Goal: Find specific page/section: Find specific page/section

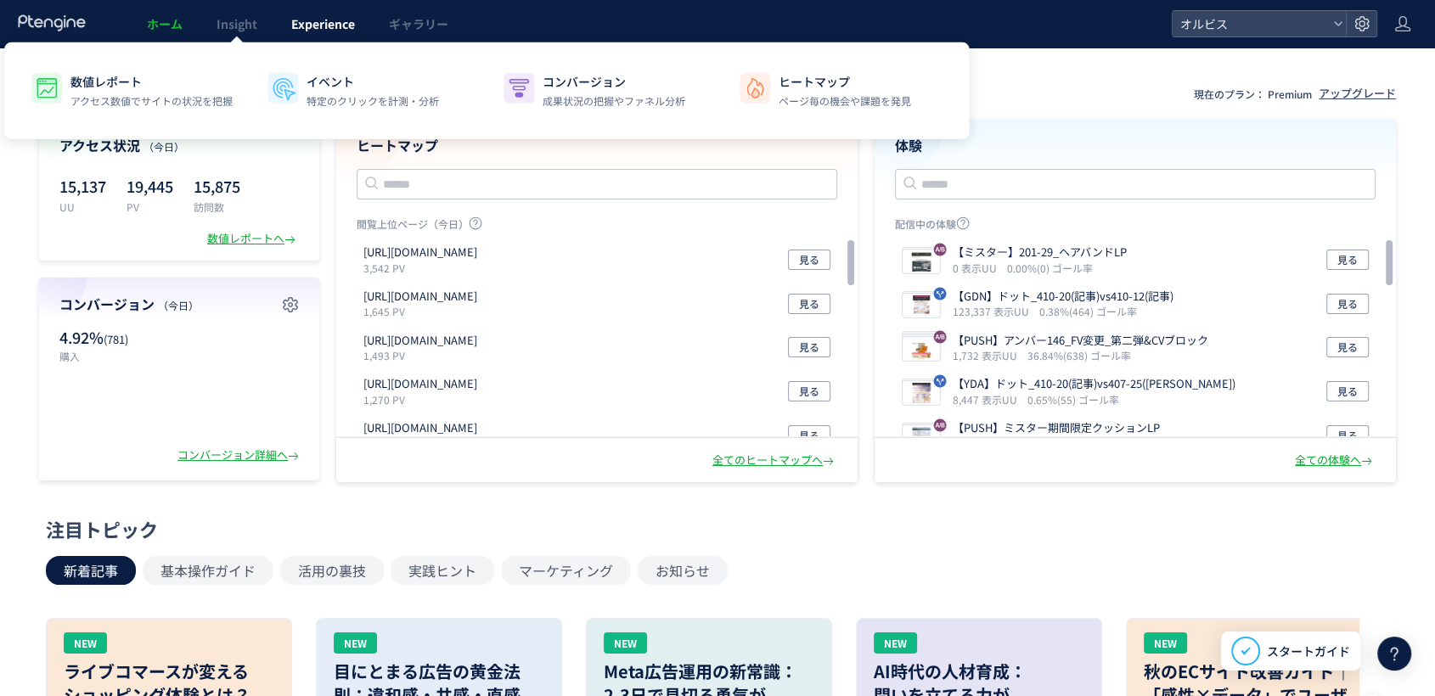
click at [297, 23] on span "Experience" at bounding box center [323, 23] width 64 height 17
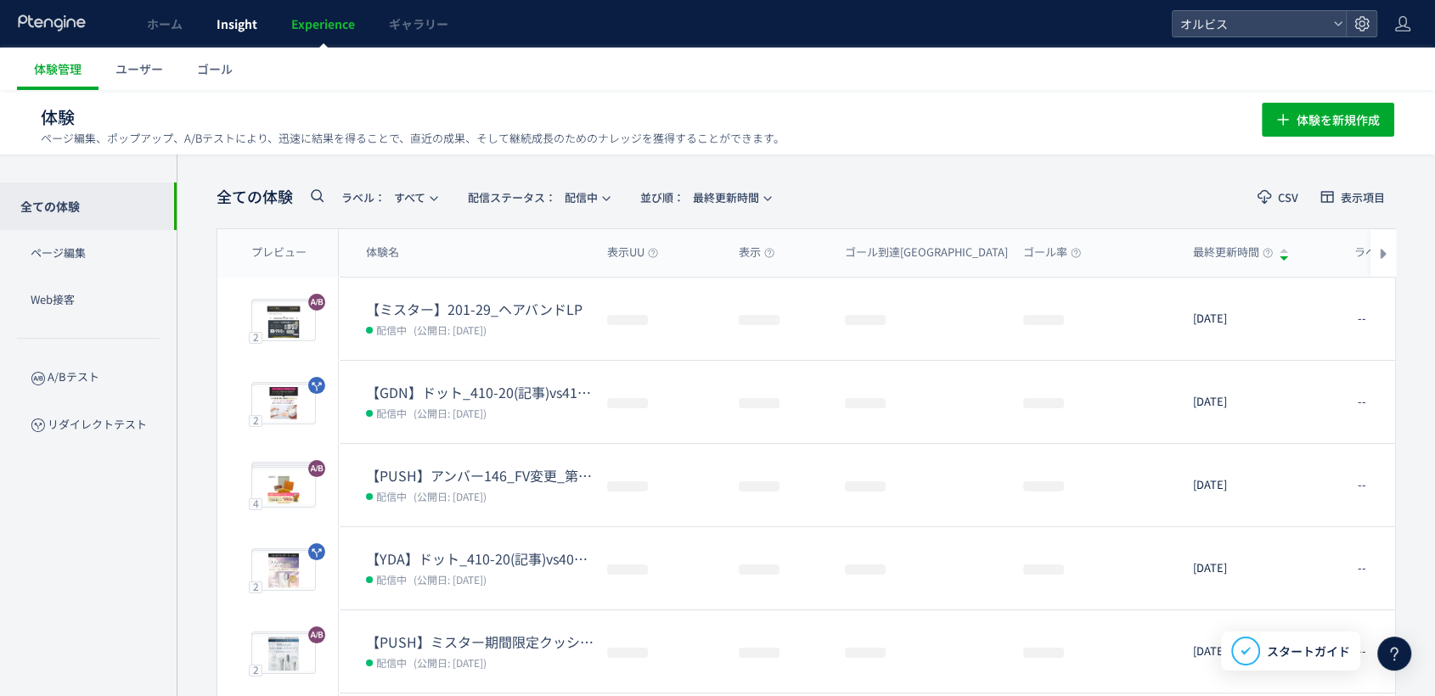
click at [234, 25] on span "Insight" at bounding box center [237, 23] width 41 height 17
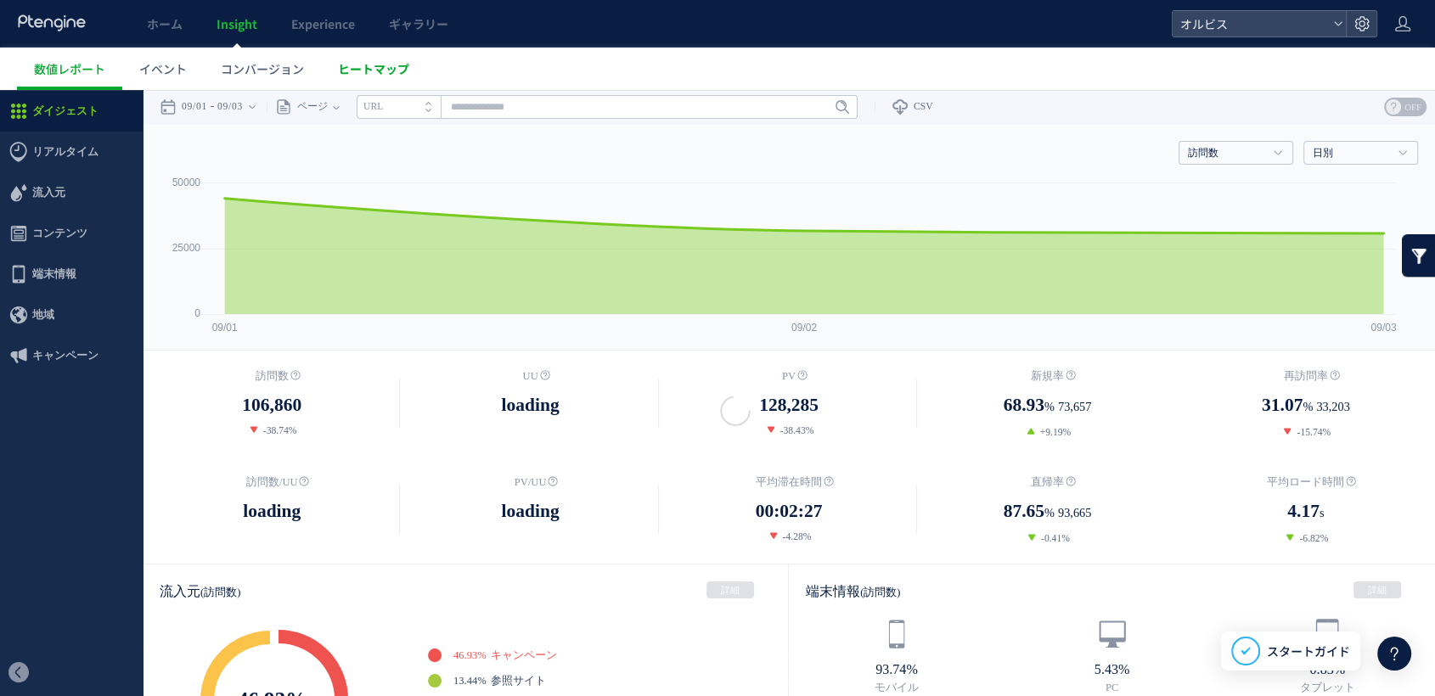
click at [386, 66] on span "ヒートマップ" at bounding box center [373, 68] width 71 height 17
click at [341, 62] on span "ヒートマップ" at bounding box center [373, 68] width 71 height 17
click at [612, 107] on div "戻る デフォルト設定では本日のデータを表示しています。 カレンダーでご覧になりたい期間を指定することができます。 09/01 09/03 [DATE] [DA…" at bounding box center [789, 107] width 1293 height 34
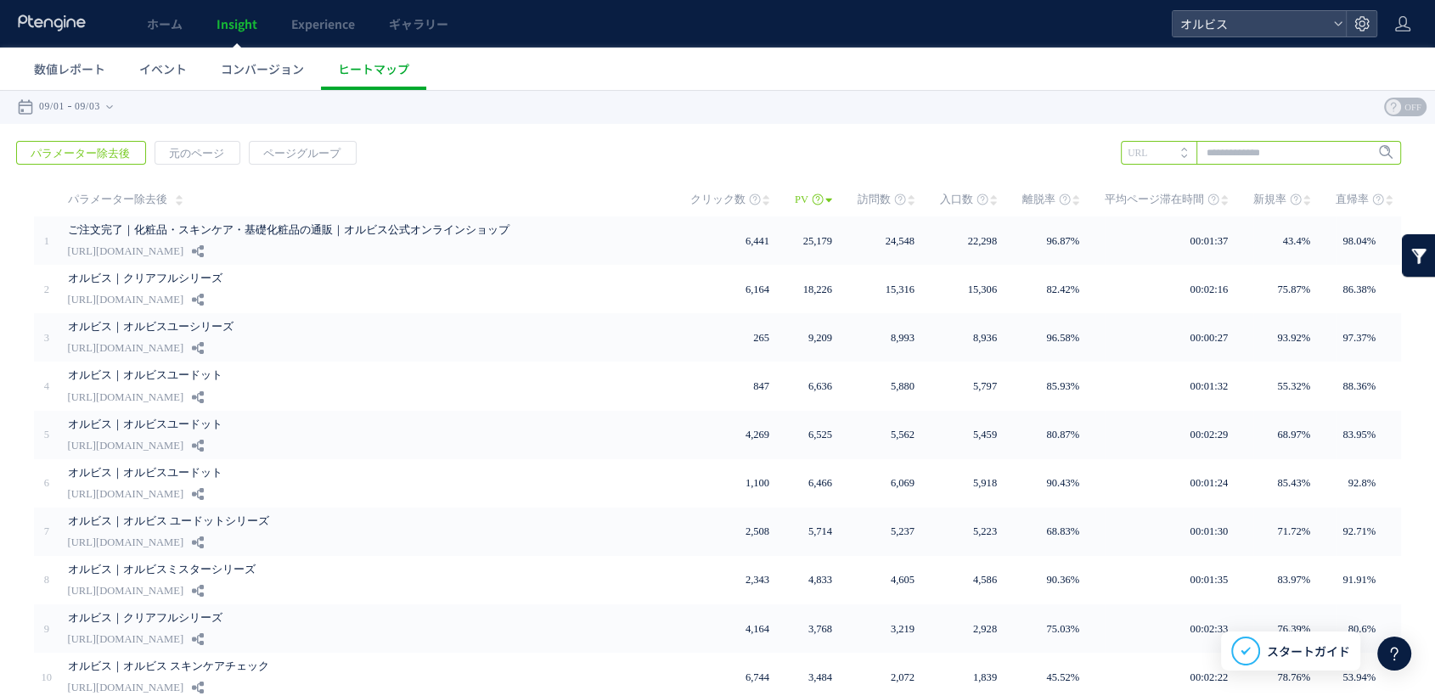
click at [1255, 161] on input "text" at bounding box center [1261, 153] width 280 height 24
type input "*****"
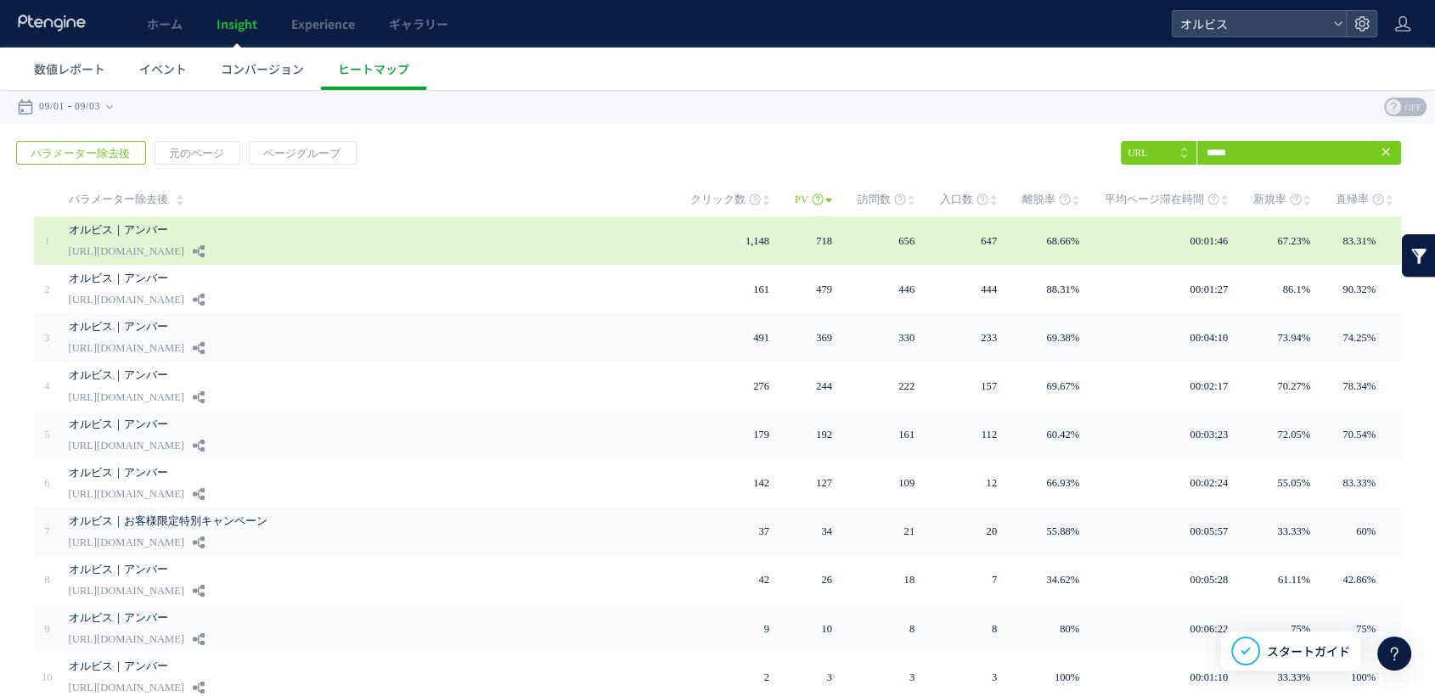
click at [184, 254] on link "[URL][DOMAIN_NAME]" at bounding box center [127, 251] width 116 height 20
drag, startPoint x: 309, startPoint y: 254, endPoint x: 63, endPoint y: 260, distance: 246.4
click at [63, 260] on td "オルビス｜アンバー [URL][DOMAIN_NAME]" at bounding box center [363, 241] width 606 height 48
copy div "[URL][DOMAIN_NAME]"
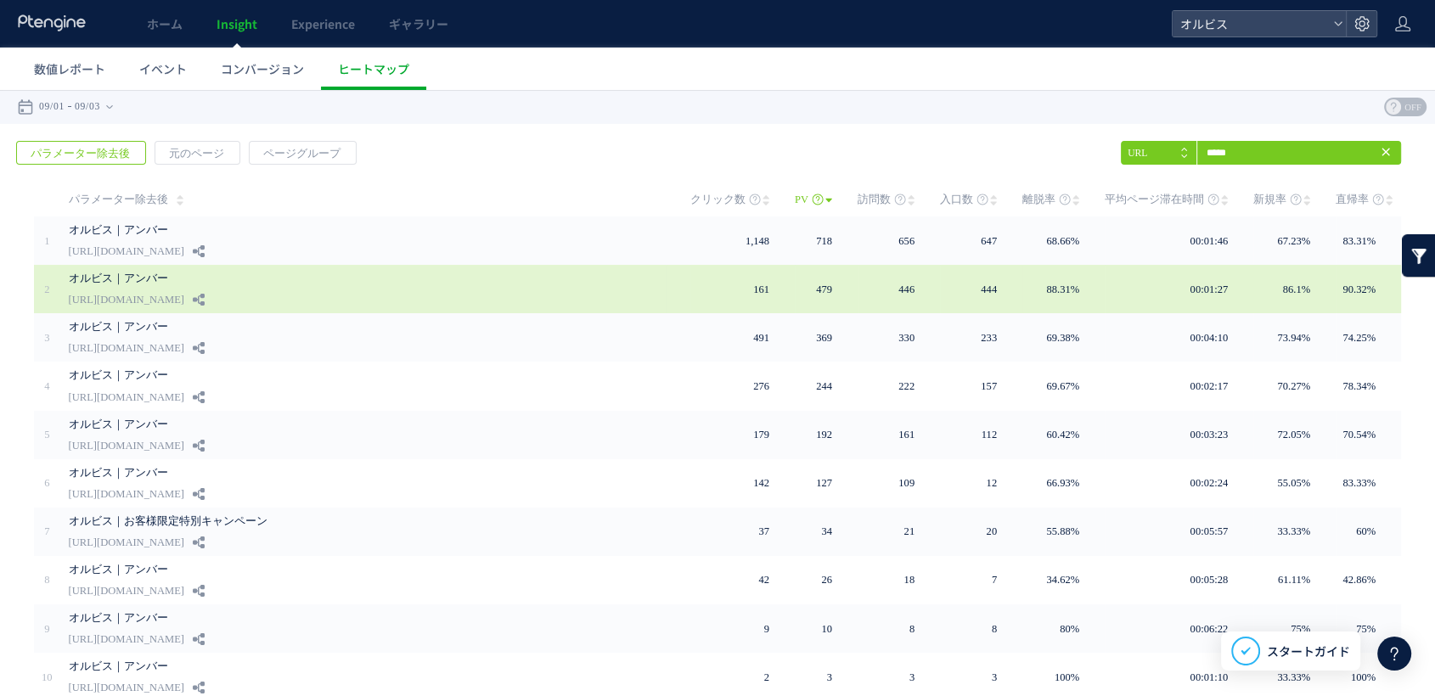
drag, startPoint x: 300, startPoint y: 303, endPoint x: 69, endPoint y: 301, distance: 231.0
click at [69, 301] on div "オルビス｜アンバー [URL][DOMAIN_NAME]" at bounding box center [368, 289] width 598 height 48
copy div "[URL][DOMAIN_NAME]"
